Goal: Information Seeking & Learning: Learn about a topic

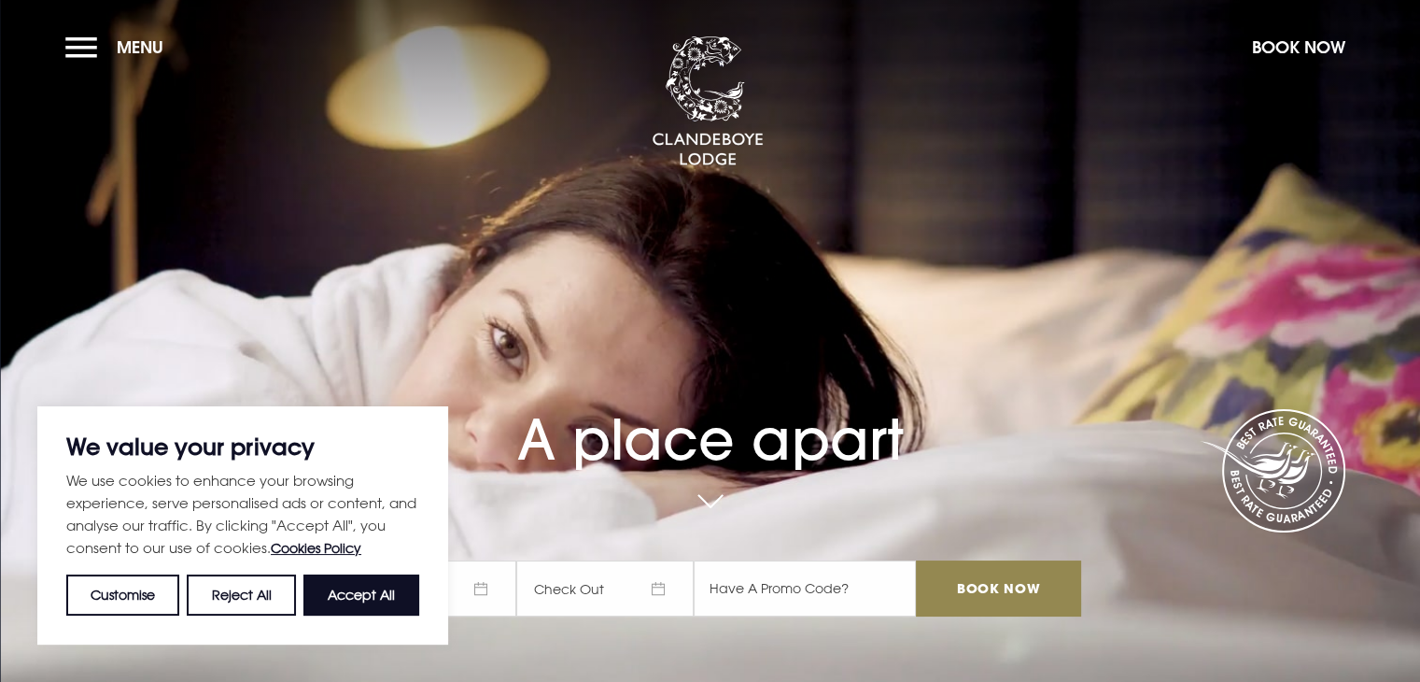
click at [336, 601] on button "Accept All" at bounding box center [361, 594] width 116 height 41
checkbox input "true"
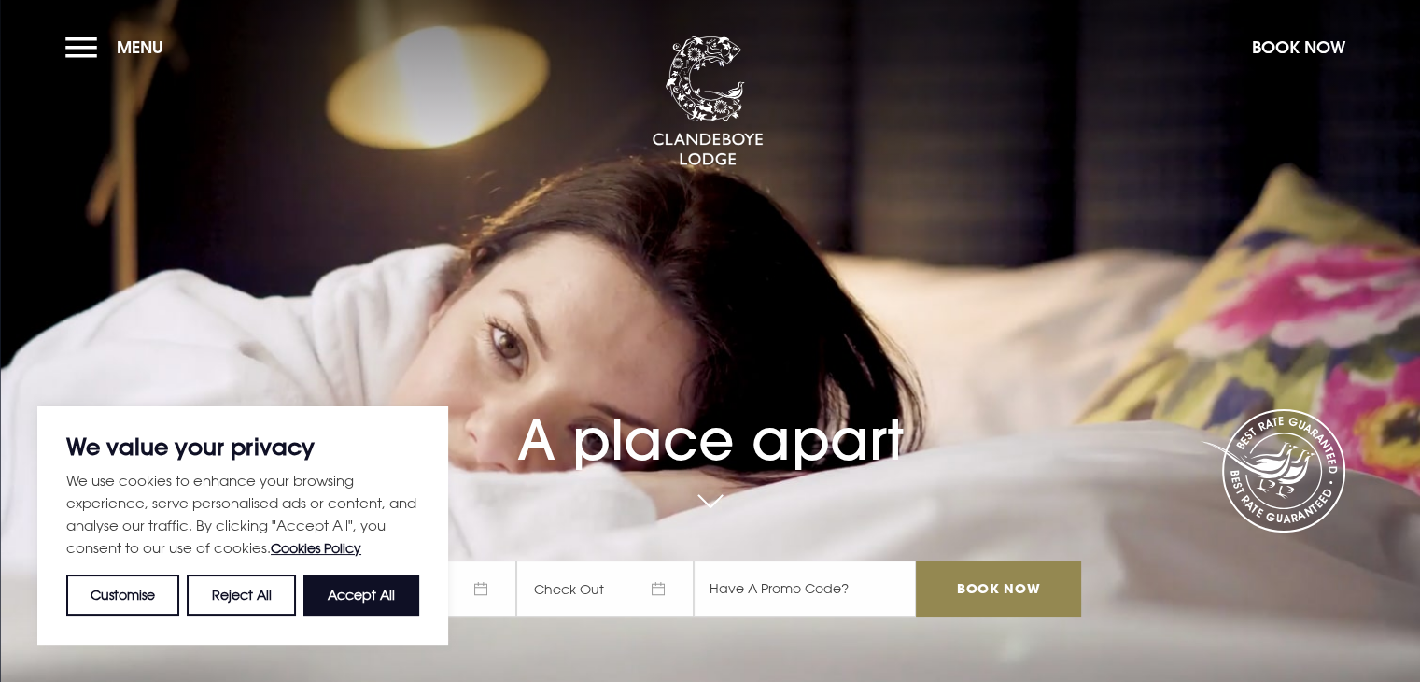
checkbox input "true"
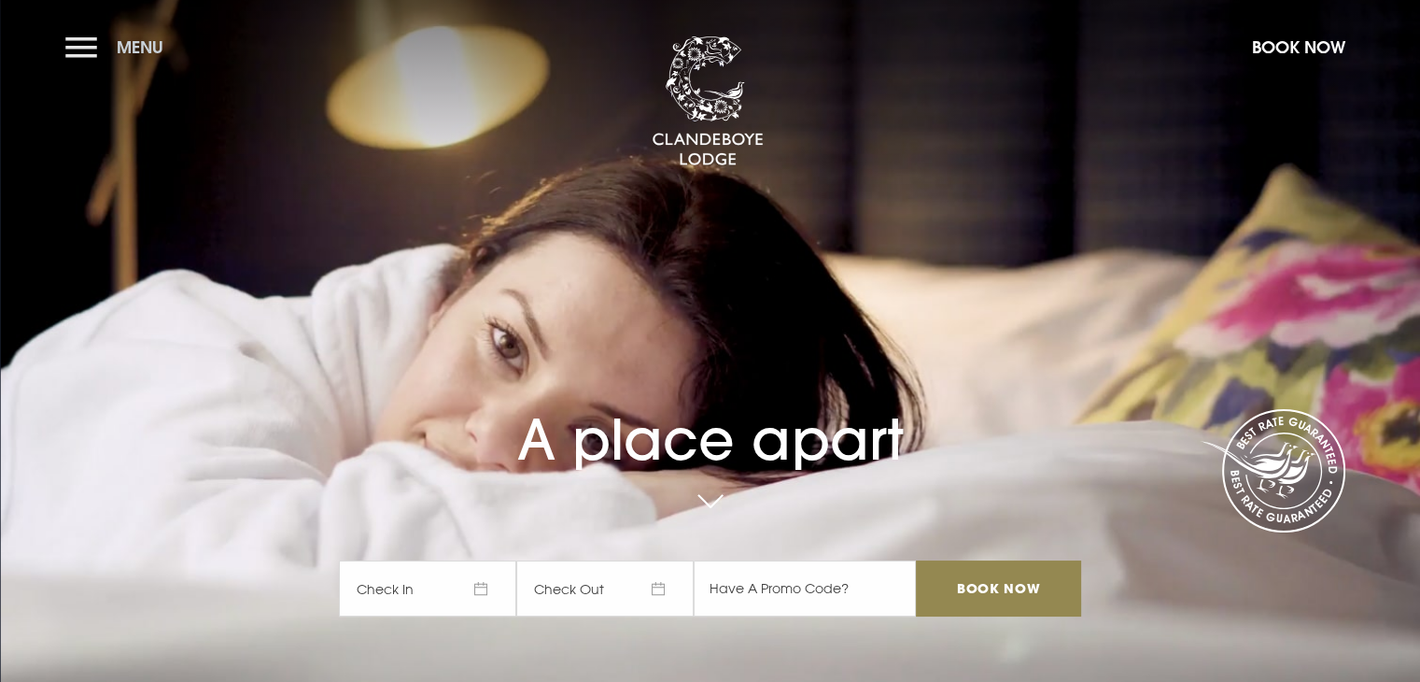
click at [90, 57] on button "Menu" at bounding box center [118, 47] width 107 height 40
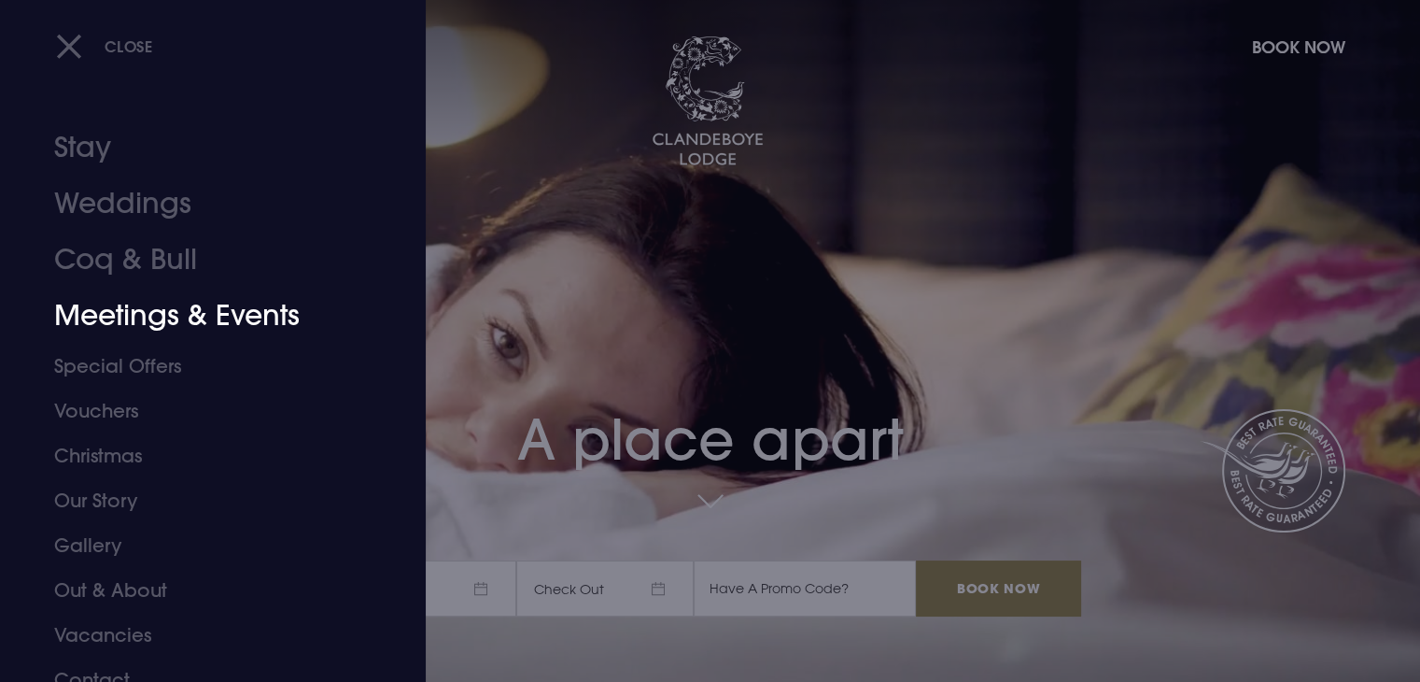
click at [181, 326] on link "Meetings & Events" at bounding box center [201, 316] width 295 height 56
